Goal: Entertainment & Leisure: Browse casually

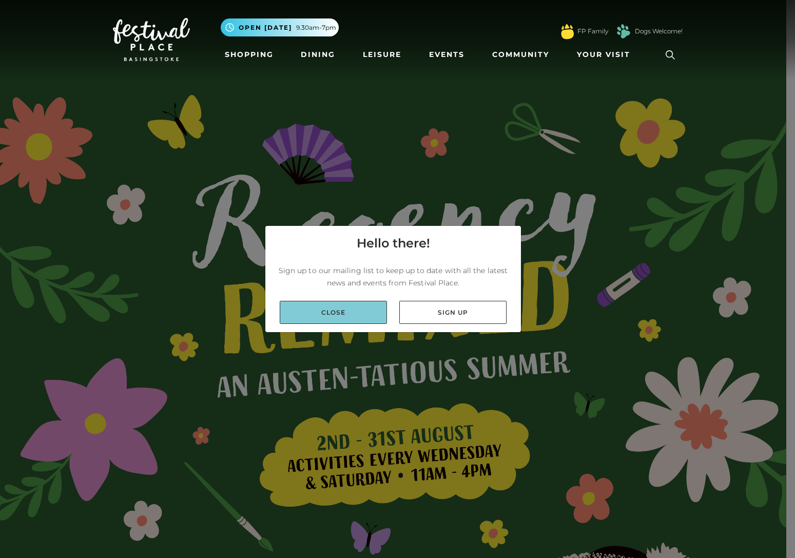
click at [361, 305] on link "Close" at bounding box center [333, 312] width 107 height 23
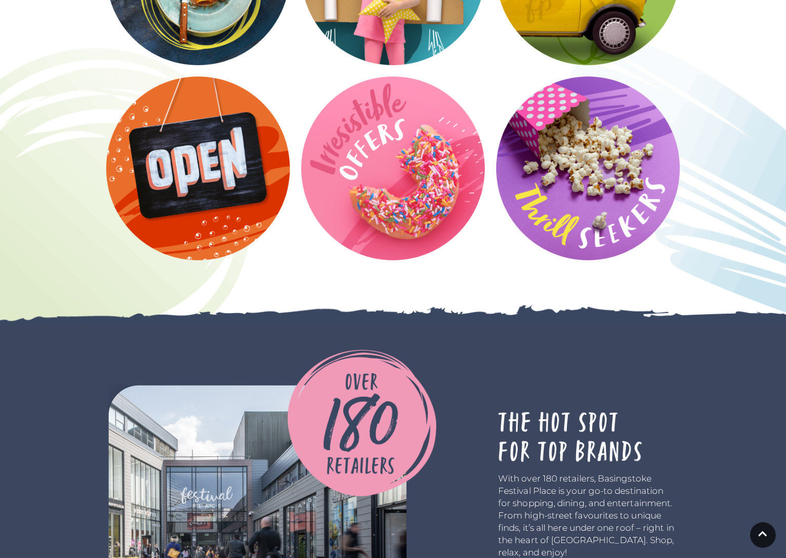
scroll to position [1728, 0]
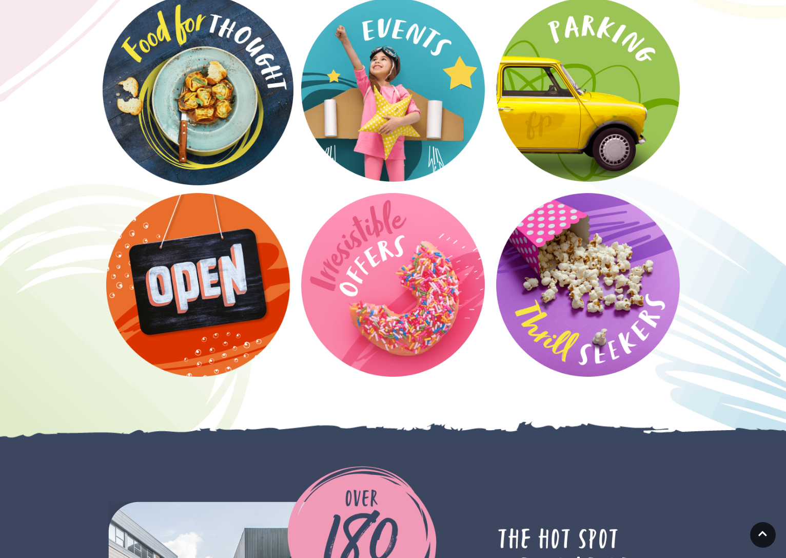
click at [172, 83] on video at bounding box center [198, 89] width 191 height 191
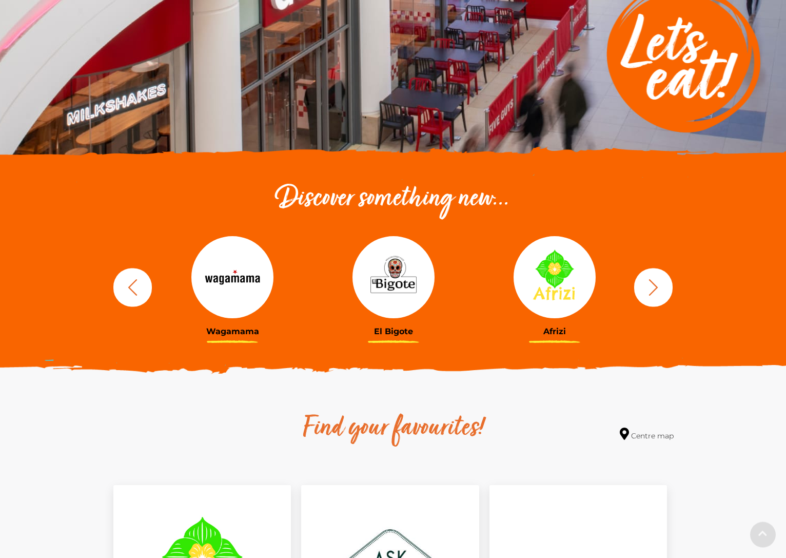
scroll to position [209, 0]
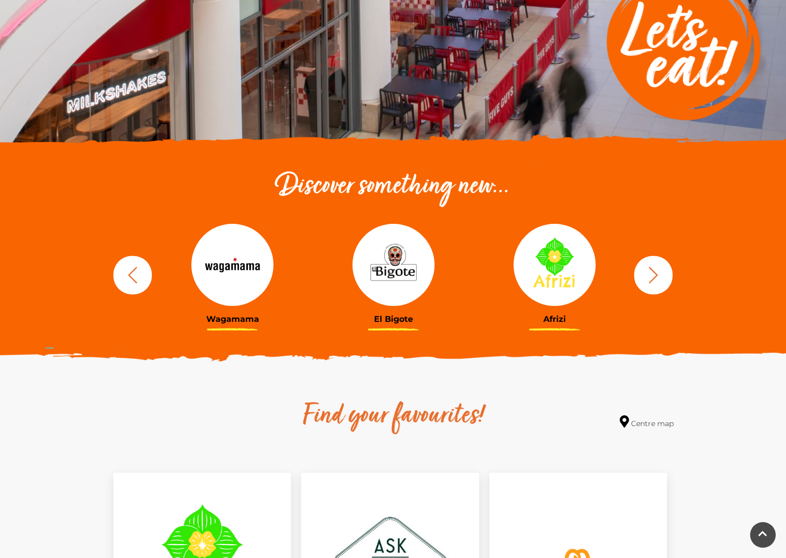
click at [662, 275] on icon "button" at bounding box center [653, 274] width 19 height 19
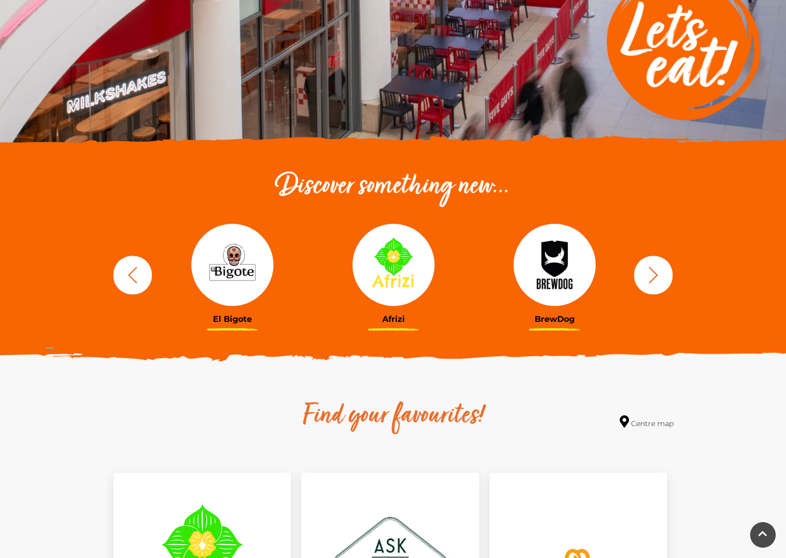
click at [662, 275] on icon "button" at bounding box center [653, 274] width 19 height 19
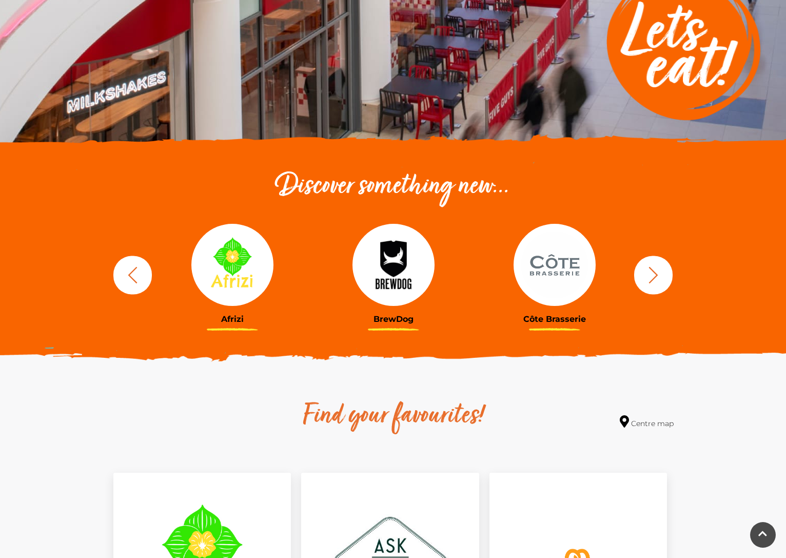
click at [662, 275] on icon "button" at bounding box center [653, 274] width 19 height 19
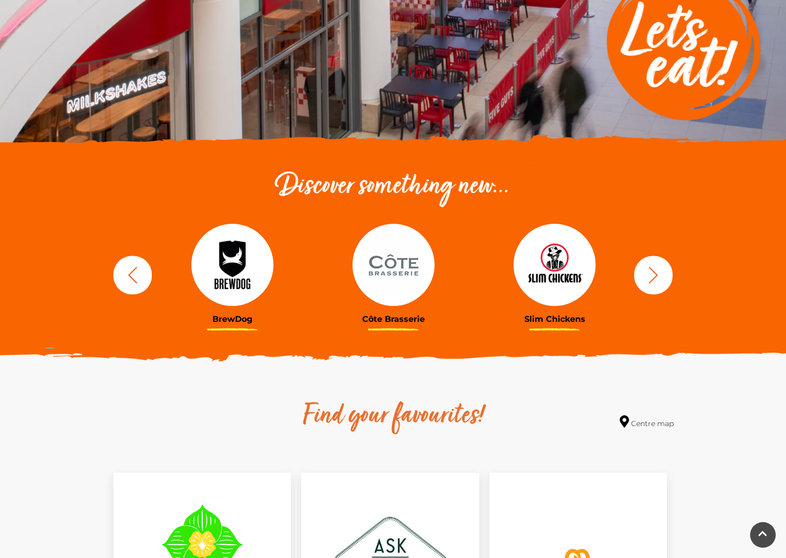
click at [662, 275] on icon "button" at bounding box center [653, 274] width 19 height 19
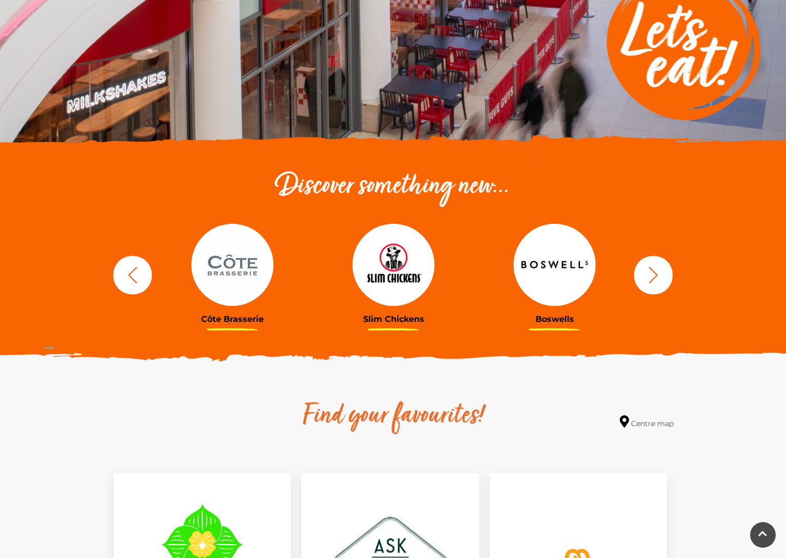
click at [662, 275] on icon "button" at bounding box center [653, 274] width 19 height 19
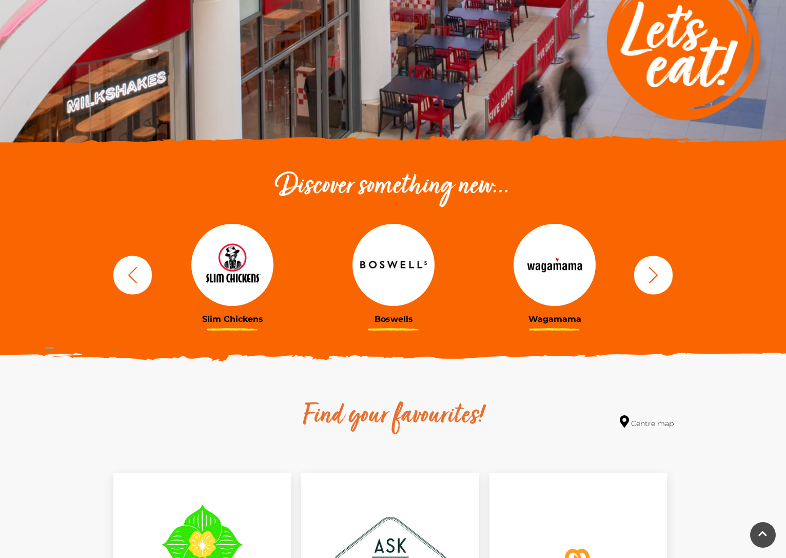
click at [662, 275] on icon "button" at bounding box center [653, 274] width 19 height 19
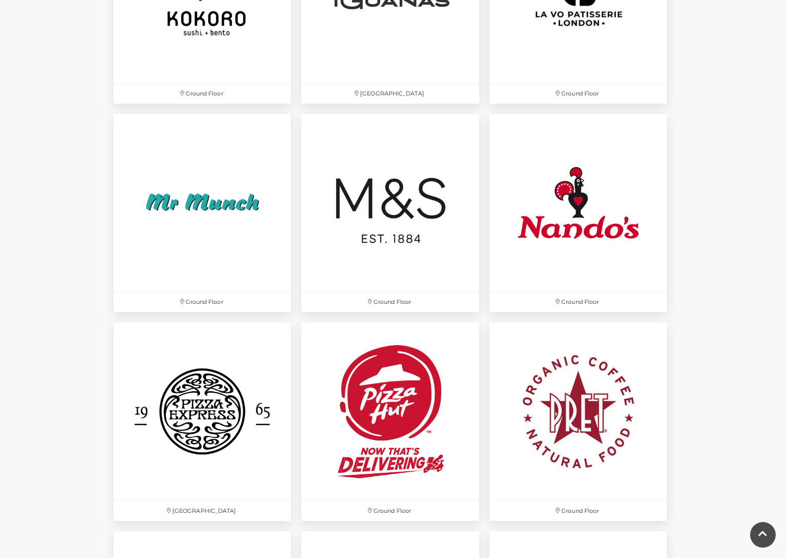
scroll to position [2356, 0]
